Goal: Navigation & Orientation: Find specific page/section

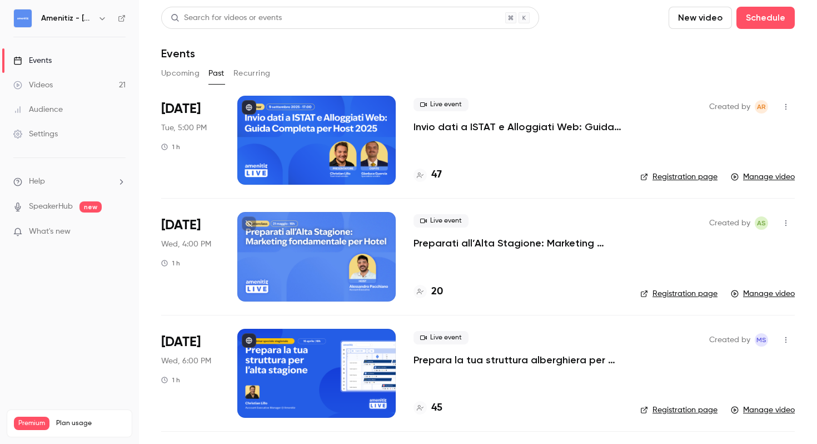
click at [102, 19] on icon "button" at bounding box center [102, 18] width 9 height 9
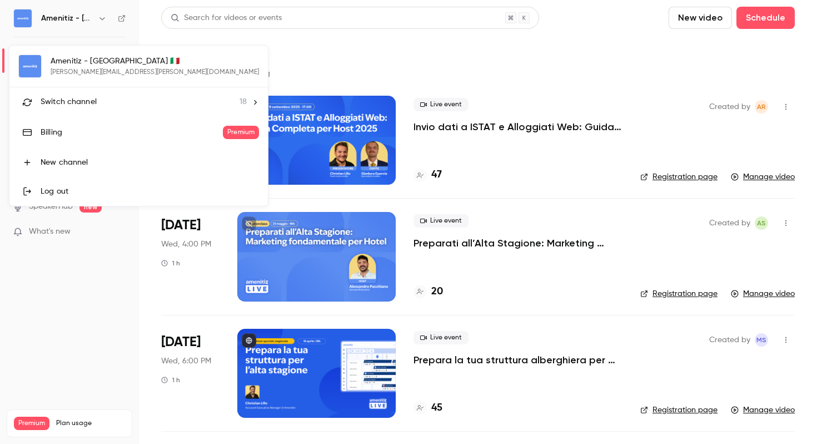
click at [240, 98] on span "18" at bounding box center [243, 102] width 7 height 12
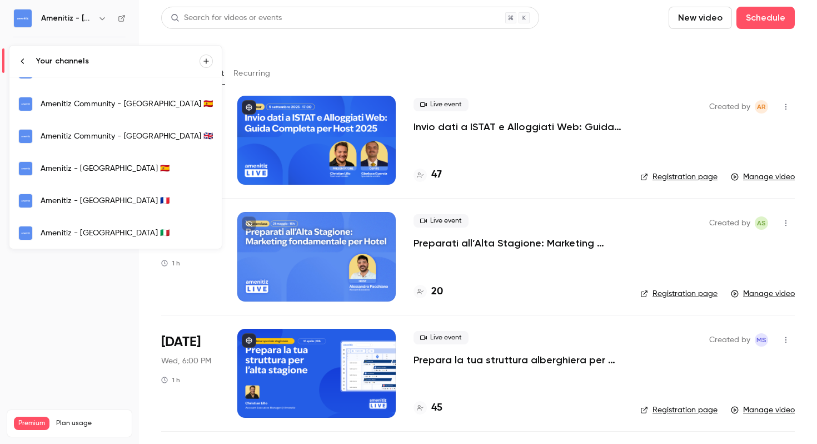
scroll to position [184, 0]
click at [118, 172] on div "Amenitiz - [GEOGRAPHIC_DATA] 🇪🇸" at bounding box center [127, 167] width 172 height 11
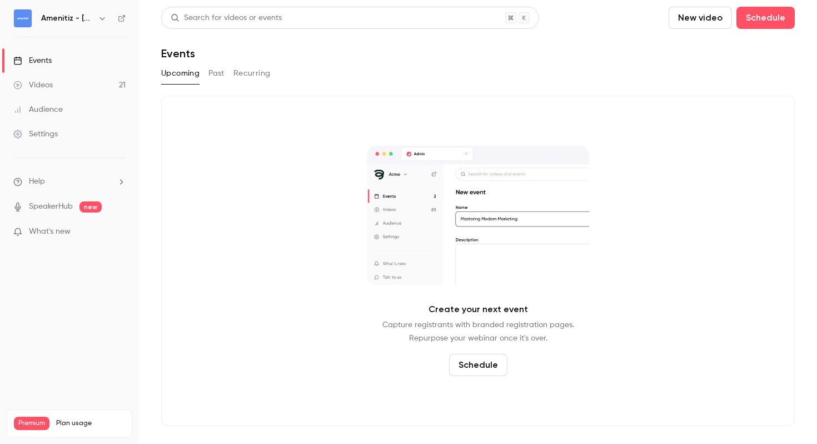
click at [212, 72] on button "Past" at bounding box center [216, 73] width 16 height 18
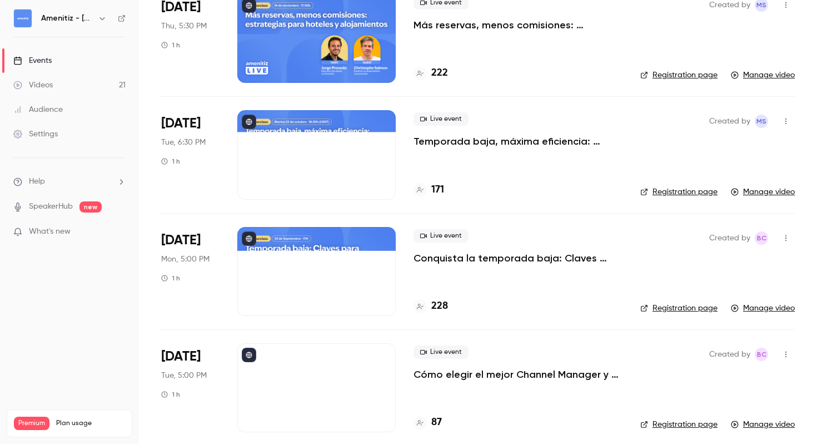
scroll to position [65, 0]
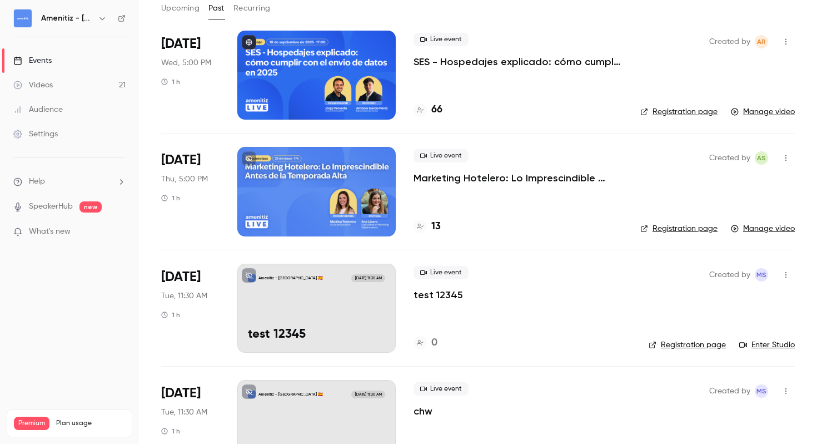
click at [102, 19] on icon "button" at bounding box center [101, 18] width 5 height 3
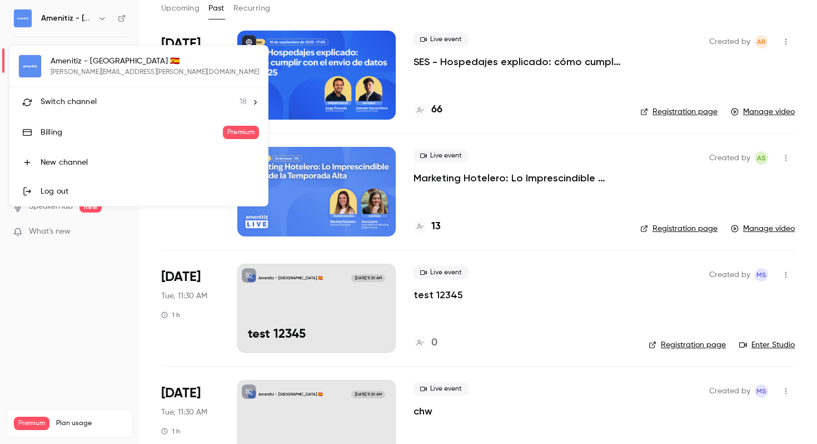
click at [156, 96] on li "Switch channel 18" at bounding box center [138, 101] width 258 height 29
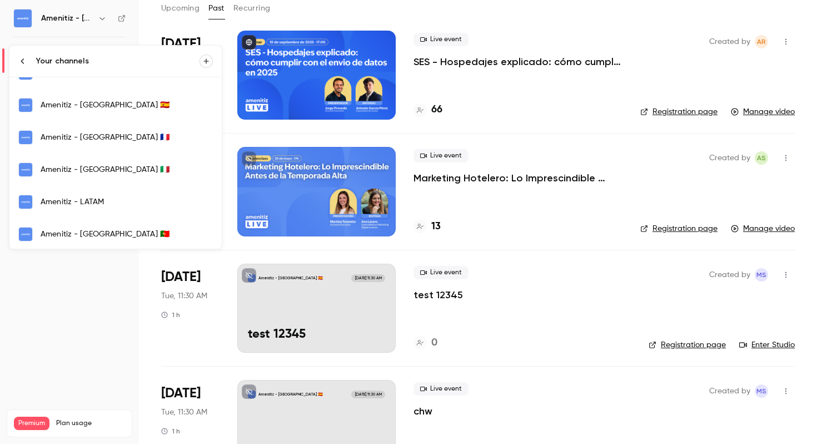
scroll to position [146, 0]
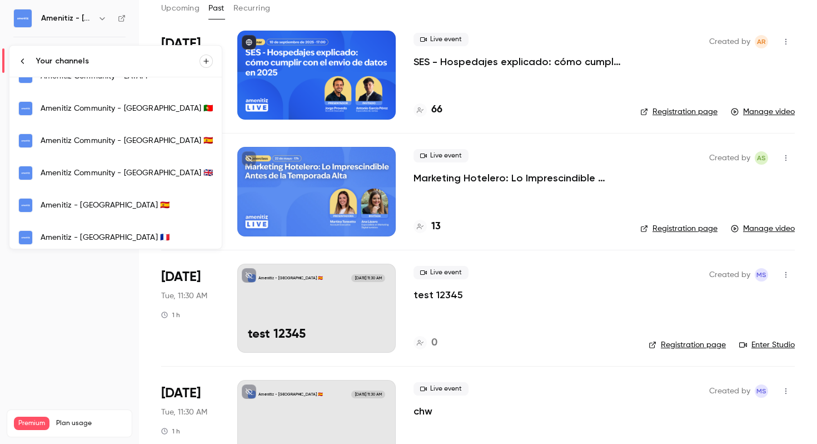
click at [137, 145] on div "Amenitiz Community - [GEOGRAPHIC_DATA] 🇪🇸" at bounding box center [127, 140] width 172 height 11
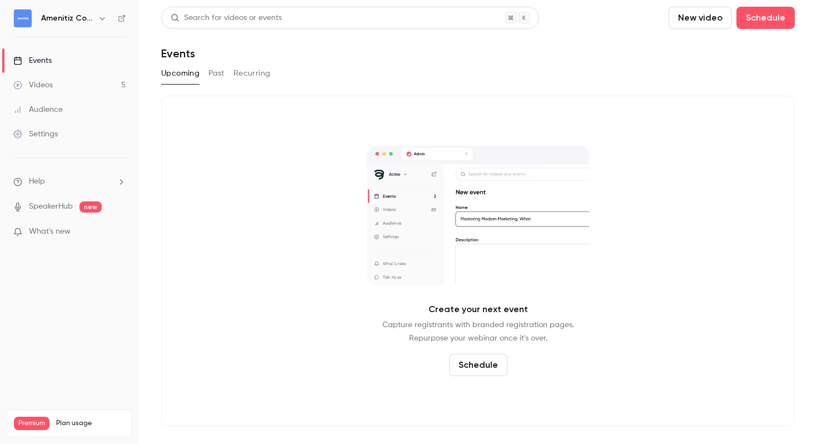
click at [218, 76] on button "Past" at bounding box center [216, 73] width 16 height 18
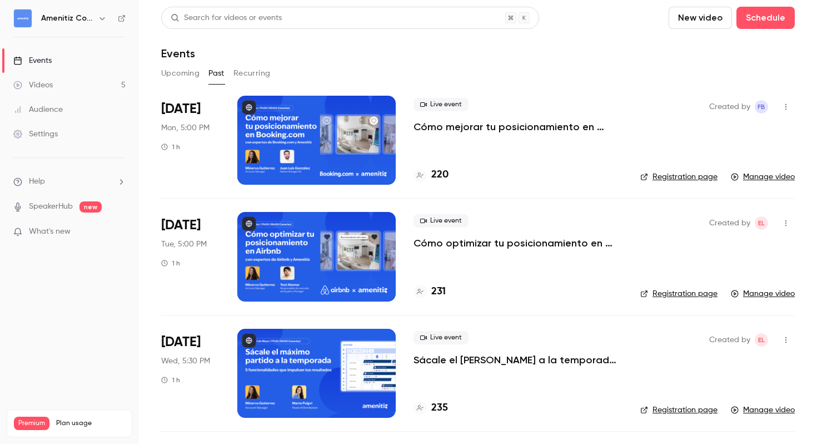
click at [98, 18] on icon "button" at bounding box center [102, 18] width 9 height 9
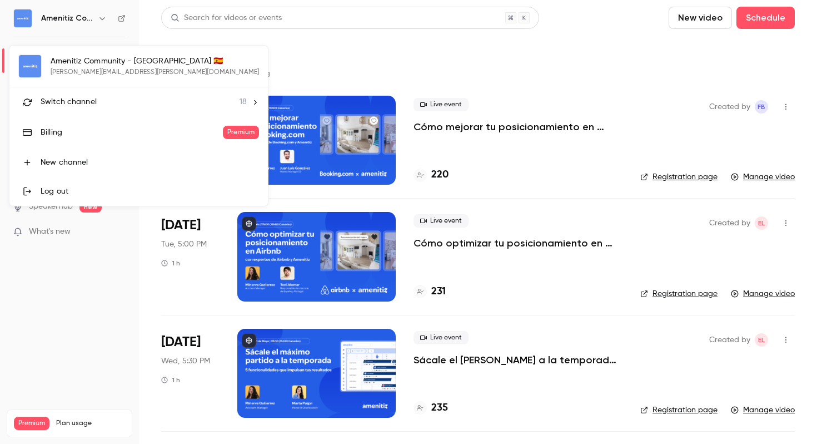
click at [157, 91] on li "Switch channel 18" at bounding box center [138, 101] width 258 height 29
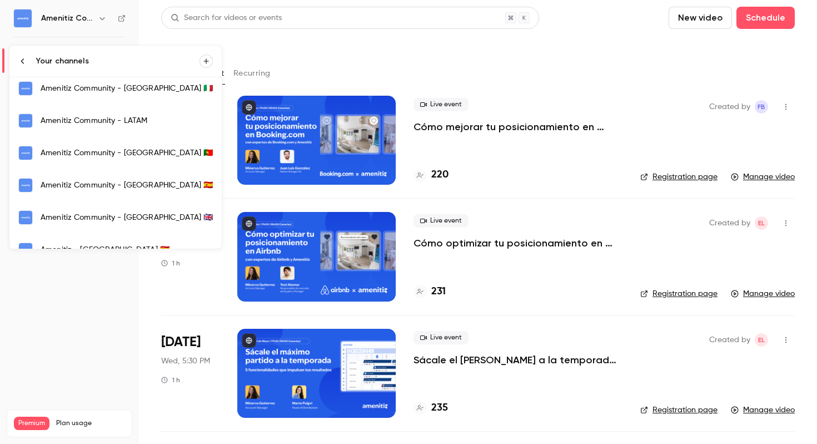
scroll to position [103, 0]
click at [123, 106] on link "Amenitiz Community - LATAM" at bounding box center [115, 119] width 212 height 32
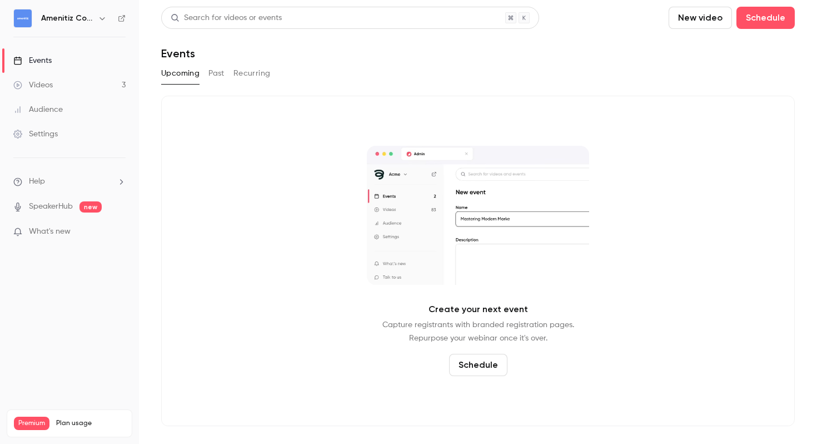
click at [206, 84] on div "Upcoming Past Recurring" at bounding box center [478, 75] width 634 height 22
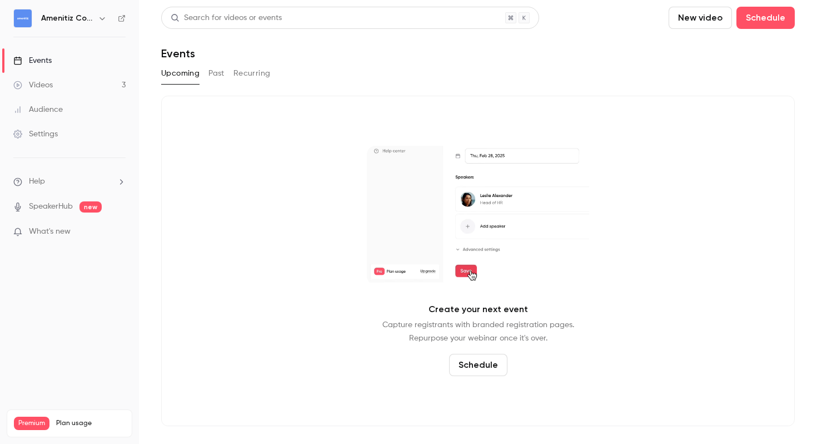
click at [208, 72] on button "Past" at bounding box center [216, 73] width 16 height 18
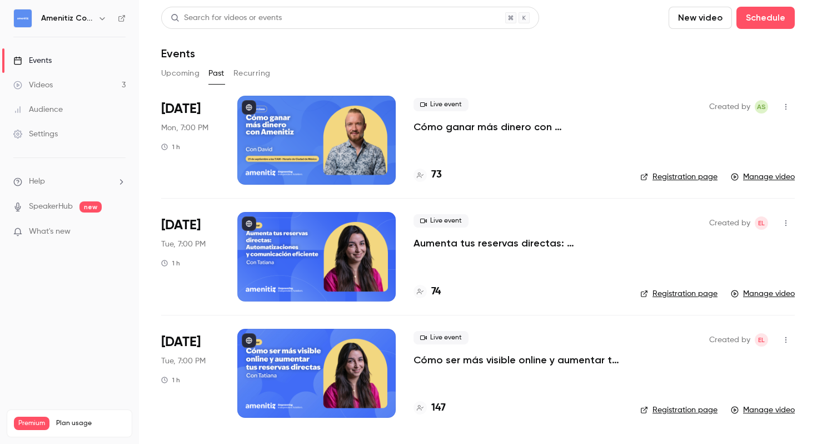
click at [83, 24] on div "Amenitiz Community - LATAM" at bounding box center [75, 18] width 68 height 13
click at [101, 17] on icon "button" at bounding box center [102, 18] width 9 height 9
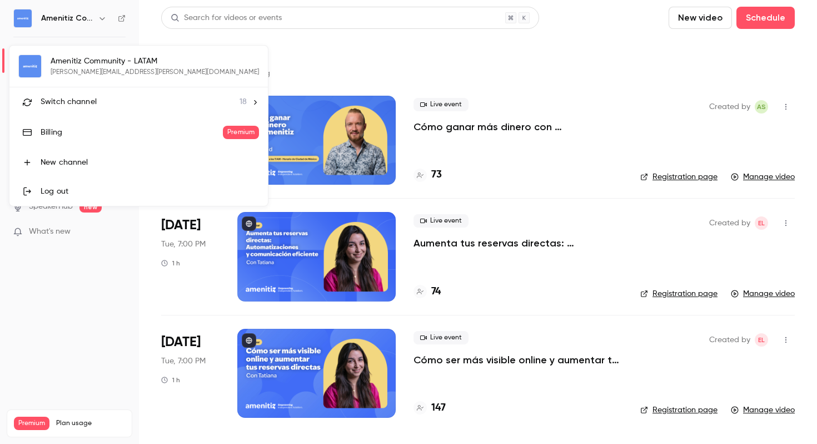
click at [134, 111] on li "Switch channel 18" at bounding box center [138, 101] width 258 height 29
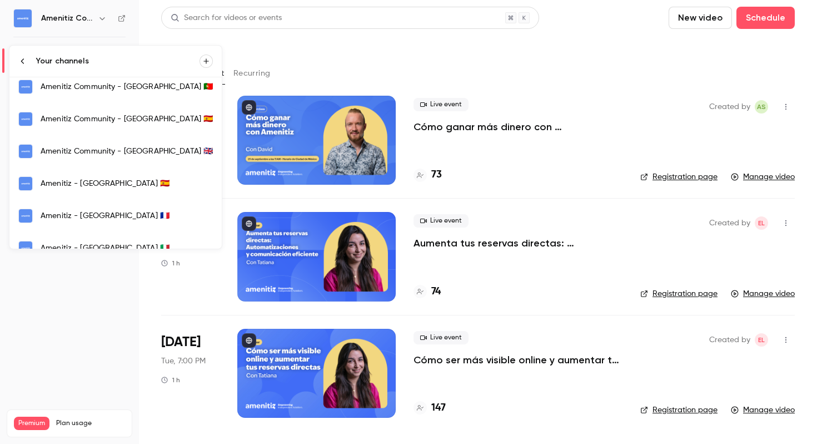
scroll to position [217, 0]
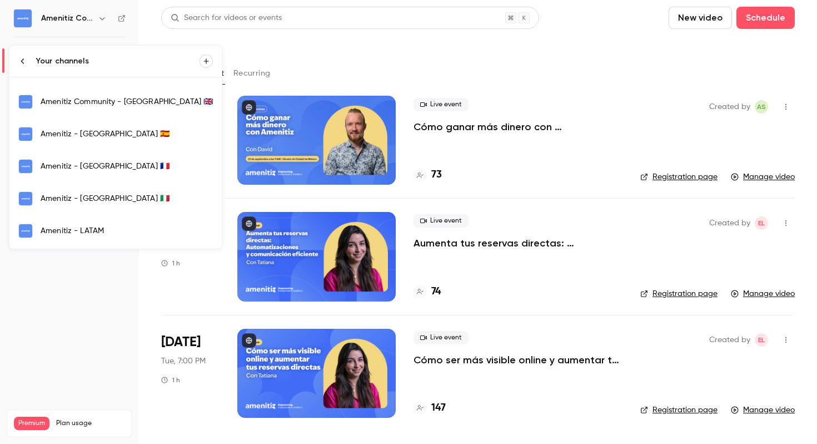
click at [152, 146] on link "Amenitiz - [GEOGRAPHIC_DATA] 🇪🇸" at bounding box center [115, 134] width 212 height 32
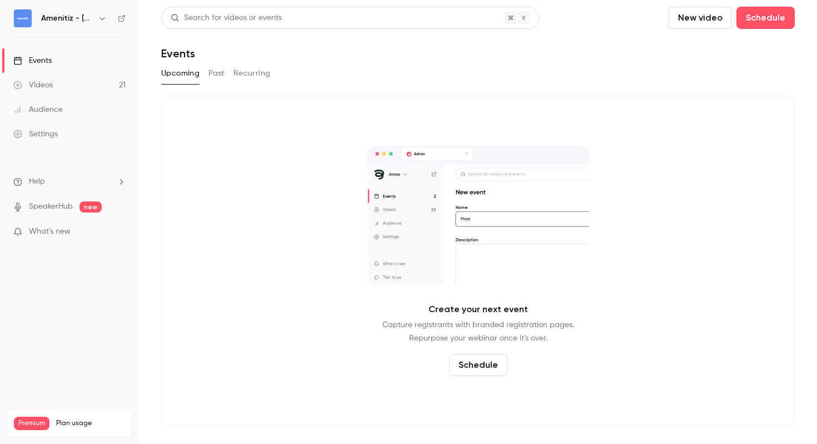
click at [211, 74] on button "Past" at bounding box center [216, 73] width 16 height 18
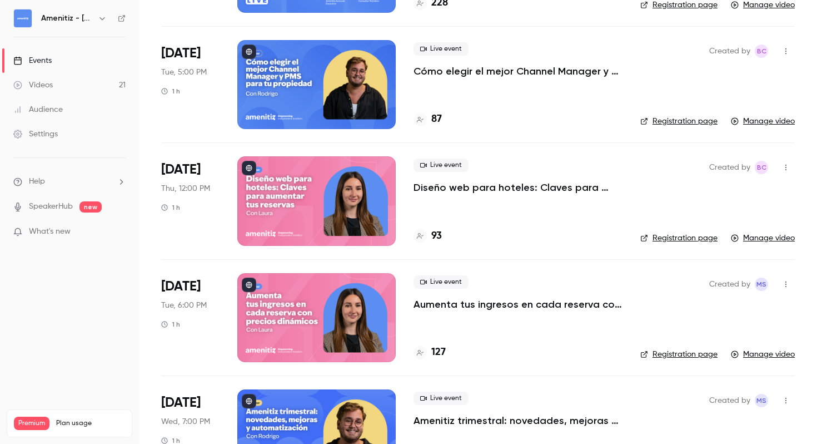
scroll to position [1622, 0]
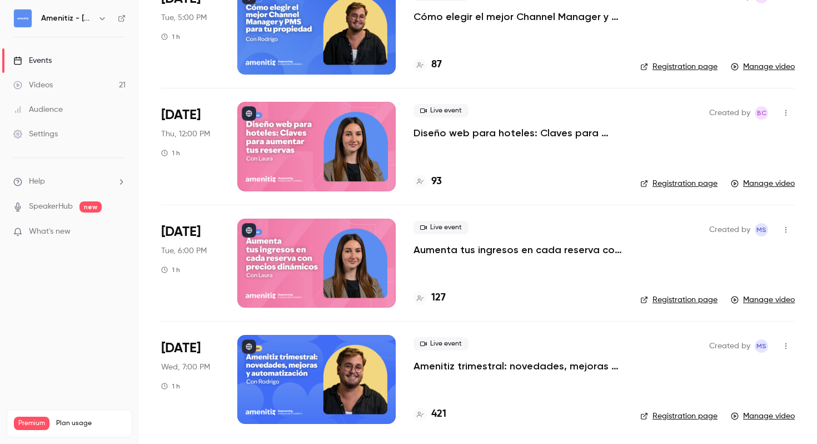
click at [104, 21] on icon "button" at bounding box center [102, 18] width 9 height 9
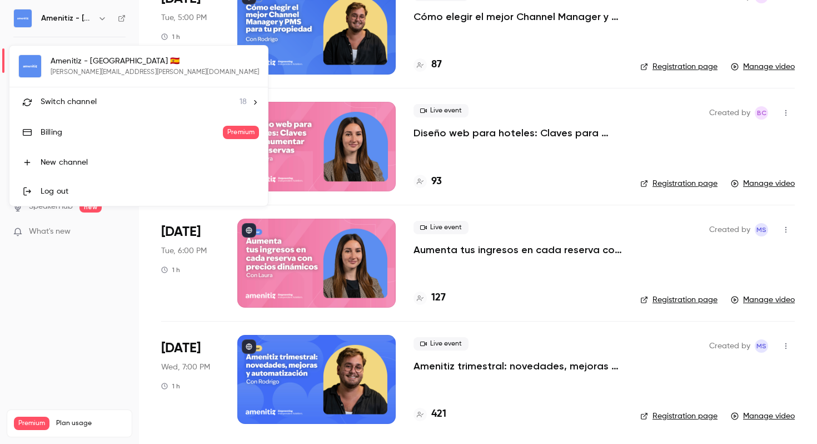
click at [138, 99] on div "Switch channel 18" at bounding box center [144, 102] width 206 height 12
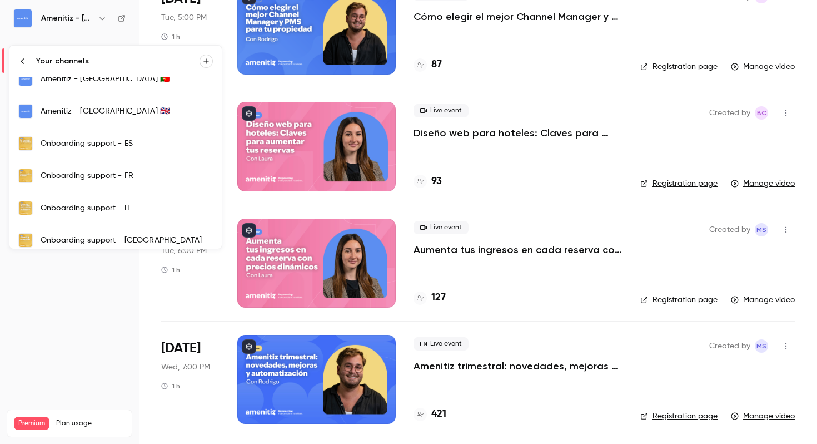
scroll to position [333, 0]
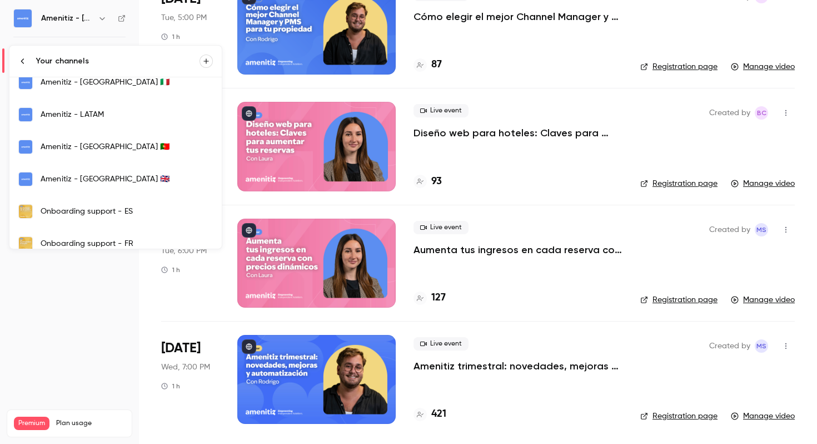
click at [95, 143] on div "Amenitiz - [GEOGRAPHIC_DATA] 🇵🇹" at bounding box center [127, 146] width 172 height 11
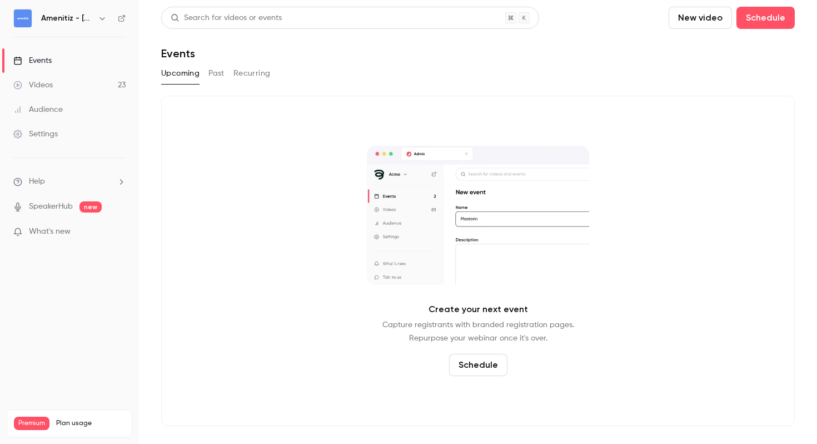
click at [218, 81] on button "Past" at bounding box center [216, 73] width 16 height 18
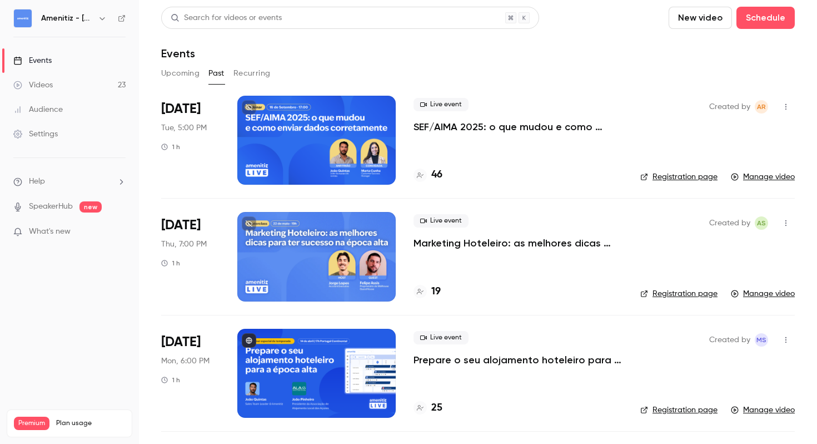
click at [99, 22] on icon "button" at bounding box center [102, 18] width 9 height 9
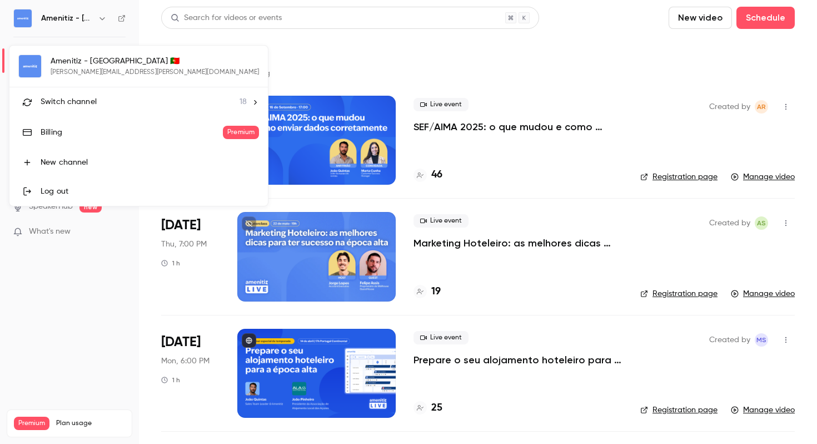
click at [240, 103] on span "18" at bounding box center [243, 102] width 7 height 12
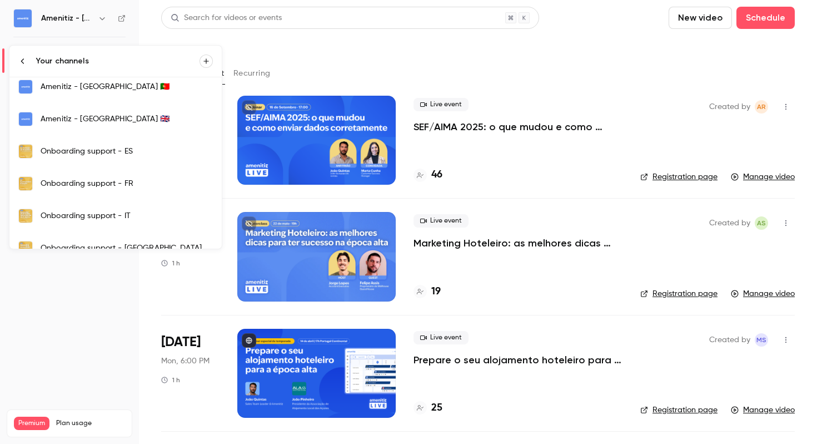
scroll to position [409, 0]
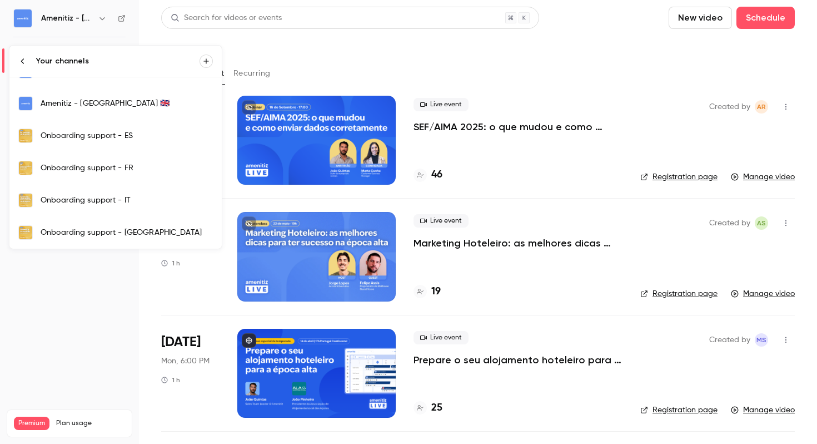
click at [138, 142] on link "Onboarding support - ES" at bounding box center [115, 136] width 212 height 32
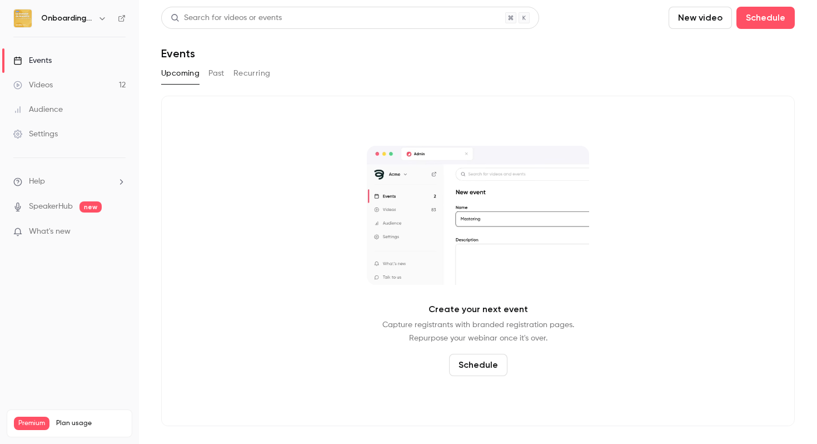
click at [215, 72] on button "Past" at bounding box center [216, 73] width 16 height 18
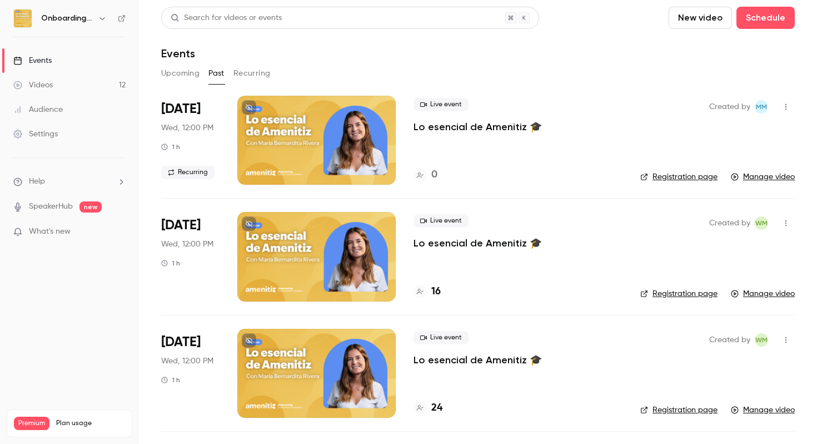
click at [98, 21] on icon "button" at bounding box center [102, 18] width 9 height 9
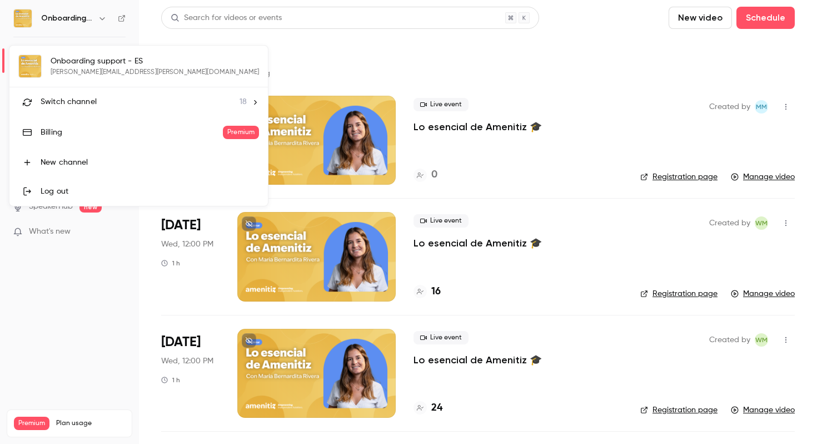
click at [110, 71] on div "Onboarding support - ES [PERSON_NAME][EMAIL_ADDRESS][PERSON_NAME][DOMAIN_NAME] …" at bounding box center [138, 126] width 258 height 160
click at [109, 102] on div "Switch channel 18" at bounding box center [144, 102] width 206 height 12
